Goal: Task Accomplishment & Management: Manage account settings

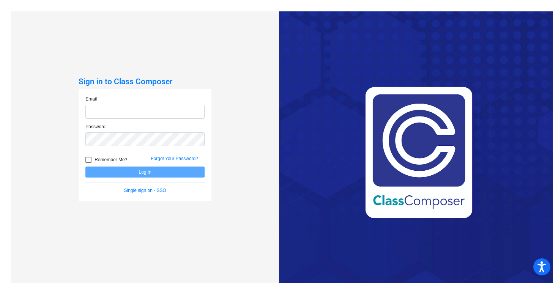
type input "[EMAIL_ADDRESS][DOMAIN_NAME]"
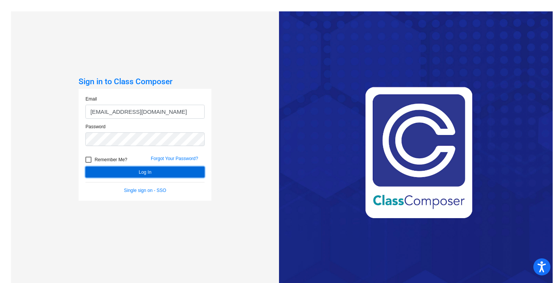
click at [152, 174] on button "Log In" at bounding box center [144, 172] width 119 height 11
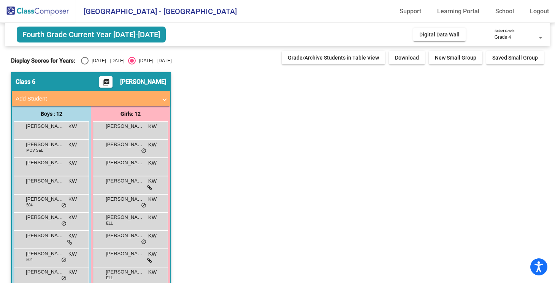
click at [84, 62] on div "Select an option" at bounding box center [85, 61] width 8 height 8
click at [84, 65] on input "[DATE] - [DATE]" at bounding box center [84, 65] width 0 height 0
radio input "true"
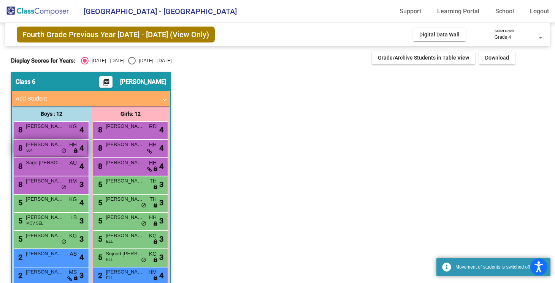
click at [46, 152] on div "8 [PERSON_NAME] 504 HH lock do_not_disturb_alt 4" at bounding box center [50, 148] width 73 height 16
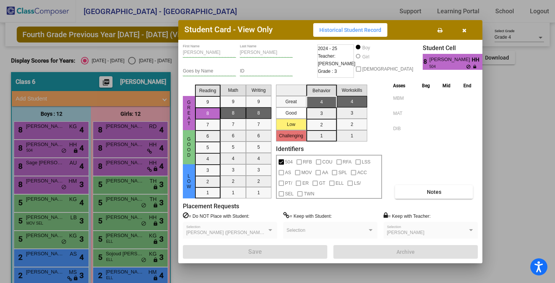
click at [464, 32] on icon "button" at bounding box center [464, 30] width 4 height 5
